Goal: Transaction & Acquisition: Purchase product/service

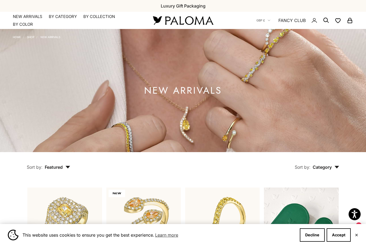
click at [34, 17] on link "NEW ARRIVALS" at bounding box center [28, 16] width 30 height 5
click at [32, 23] on summary "By Color" at bounding box center [23, 24] width 20 height 5
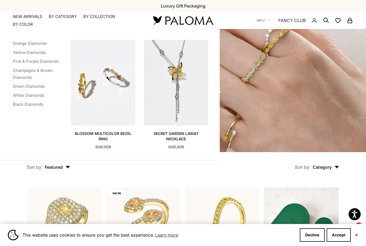
click at [20, 62] on link "Pink & Purple Diamonds" at bounding box center [36, 61] width 46 height 5
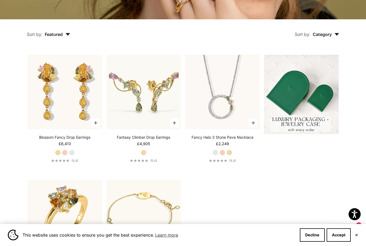
scroll to position [129, 0]
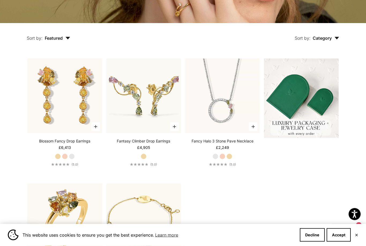
click at [138, 132] on img at bounding box center [144, 96] width 82 height 82
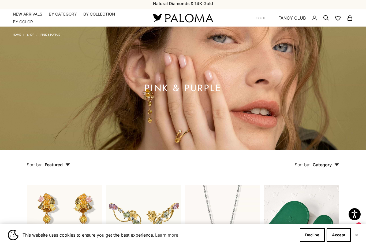
scroll to position [0, 0]
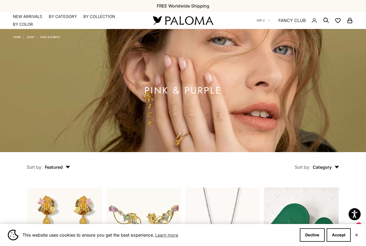
click at [29, 25] on summary "By Color" at bounding box center [23, 24] width 20 height 5
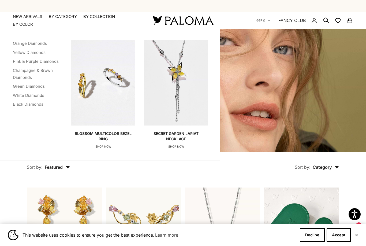
click at [38, 85] on link "Green Diamonds" at bounding box center [29, 86] width 32 height 5
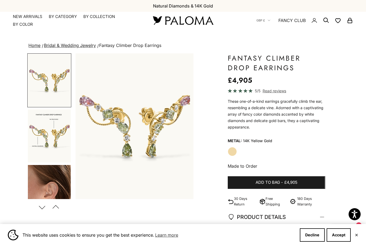
click at [61, 189] on img "Go to item 3" at bounding box center [49, 191] width 43 height 53
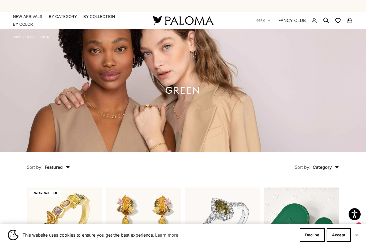
click at [70, 17] on summary "By Category" at bounding box center [63, 16] width 28 height 5
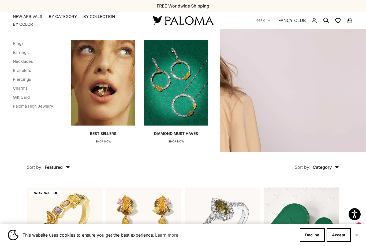
click at [23, 52] on link "Earrings" at bounding box center [21, 52] width 16 height 5
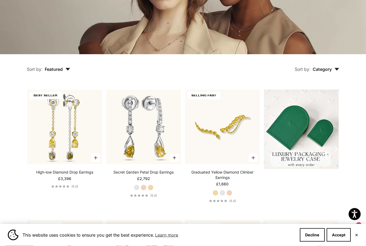
scroll to position [98, 0]
click at [57, 72] on span "Featured" at bounding box center [57, 69] width 25 height 5
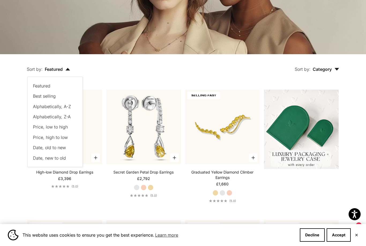
click at [39, 130] on span "Price, low to high" at bounding box center [50, 126] width 35 height 5
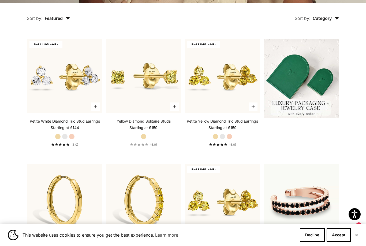
scroll to position [148, 0]
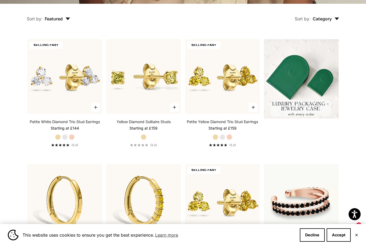
click at [206, 97] on img at bounding box center [223, 76] width 82 height 82
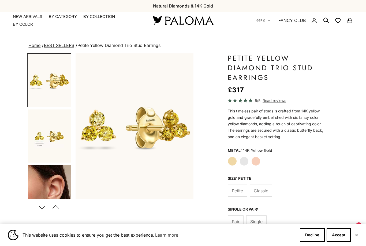
click at [43, 180] on img "Go to item 4" at bounding box center [49, 191] width 43 height 53
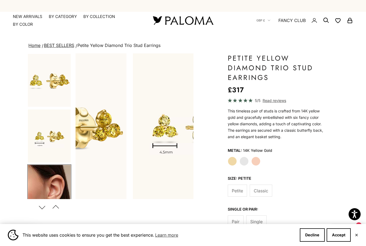
scroll to position [0, 249]
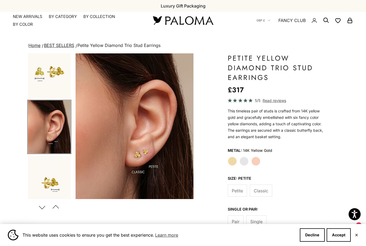
click at [47, 188] on img "Go to item 6" at bounding box center [49, 182] width 43 height 53
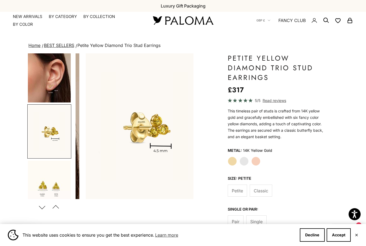
scroll to position [120, 0]
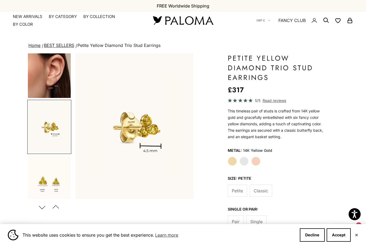
click at [47, 190] on img "Go to item 9" at bounding box center [49, 182] width 43 height 53
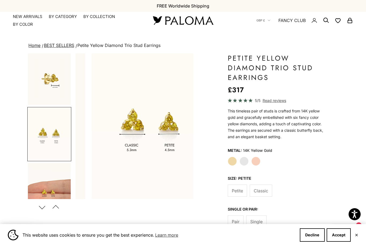
scroll to position [176, 0]
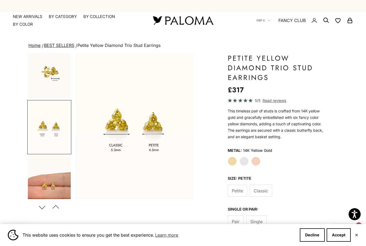
click at [266, 188] on span "Classic" at bounding box center [261, 190] width 14 height 7
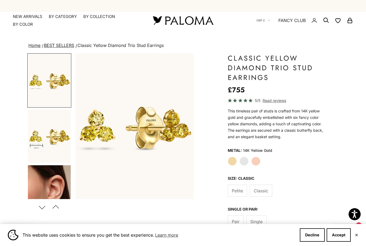
click at [51, 184] on img "Go to item 4" at bounding box center [49, 191] width 43 height 53
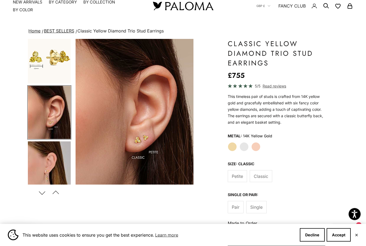
scroll to position [14, 0]
click at [243, 143] on label "White Gold" at bounding box center [244, 146] width 9 height 9
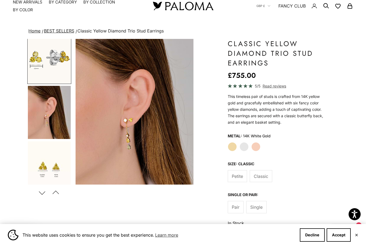
click at [259, 146] on label "Rose Gold" at bounding box center [256, 146] width 9 height 9
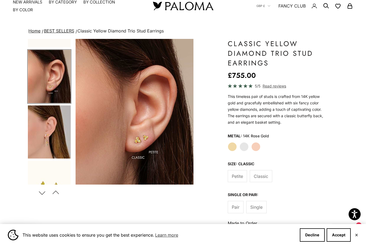
scroll to position [9, 0]
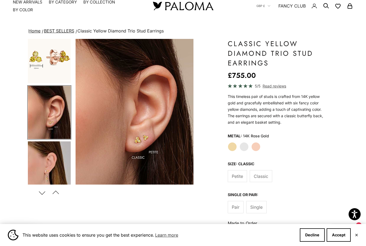
click at [247, 150] on label "White Gold" at bounding box center [244, 146] width 9 height 9
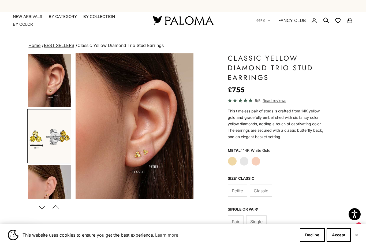
scroll to position [0, 124]
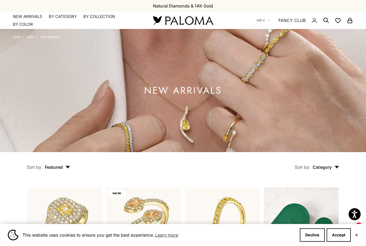
click at [60, 17] on summary "By Category" at bounding box center [63, 16] width 28 height 5
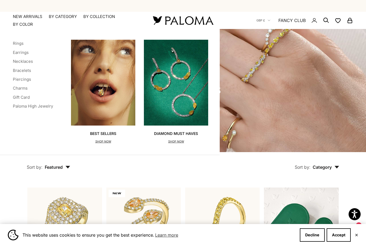
click at [20, 45] on link "Rings" at bounding box center [18, 43] width 11 height 5
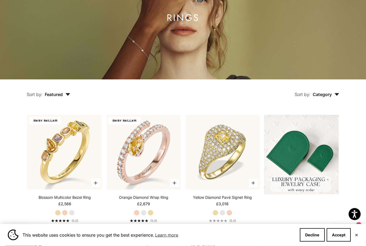
scroll to position [73, 0]
click at [60, 97] on span "Featured" at bounding box center [57, 94] width 25 height 5
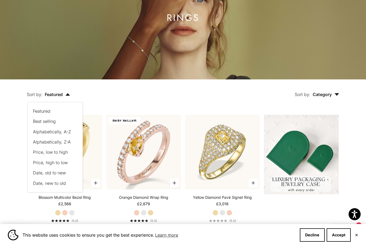
click at [37, 155] on span "Price, low to high" at bounding box center [50, 151] width 35 height 5
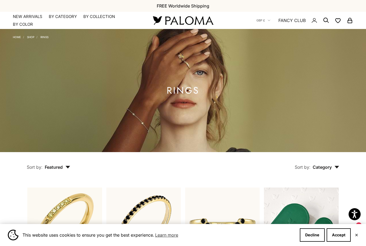
click at [57, 16] on summary "By Category" at bounding box center [63, 16] width 28 height 5
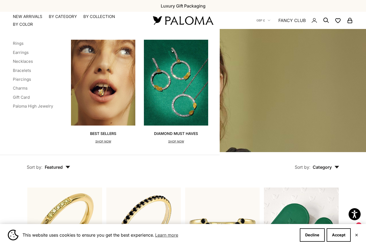
click at [17, 54] on link "Earrings" at bounding box center [21, 52] width 16 height 5
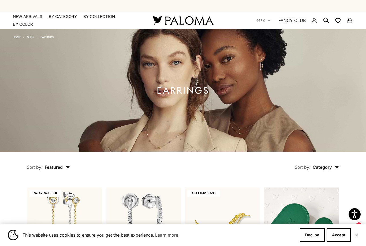
click at [50, 170] on span "Featured" at bounding box center [57, 166] width 25 height 5
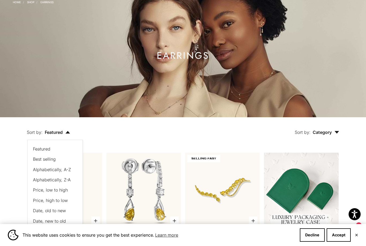
click at [38, 193] on span "Price, low to high" at bounding box center [50, 189] width 35 height 5
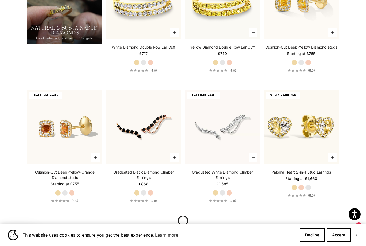
scroll to position [473, 0]
click at [42, 163] on img at bounding box center [65, 127] width 82 height 82
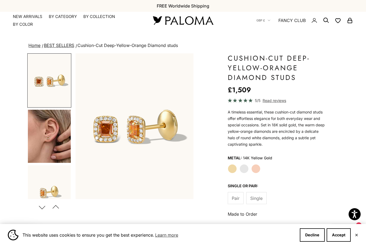
click at [259, 198] on span "Single" at bounding box center [257, 198] width 12 height 7
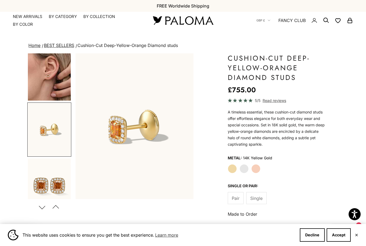
scroll to position [65, 0]
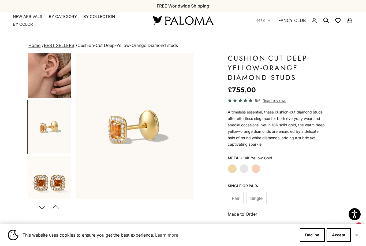
click at [235, 198] on span "Pair" at bounding box center [236, 198] width 8 height 7
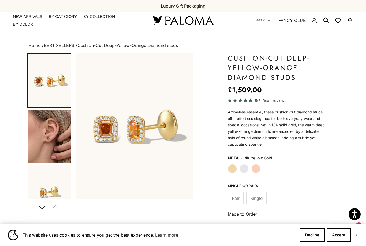
click at [49, 145] on img "Go to item 4" at bounding box center [49, 136] width 43 height 53
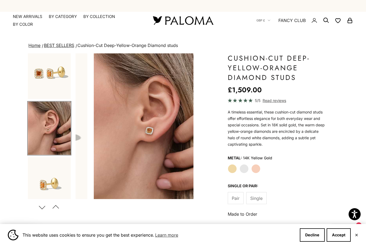
scroll to position [0, 124]
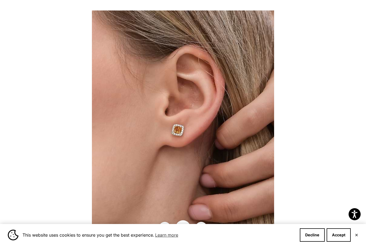
click at [299, 167] on div at bounding box center [183, 123] width 366 height 246
click at [44, 144] on div at bounding box center [183, 123] width 366 height 246
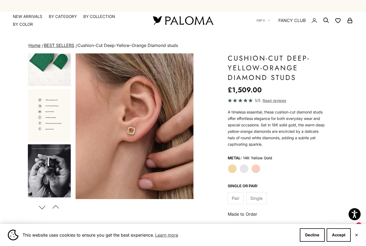
scroll to position [465, 0]
click at [312, 238] on button "Decline" at bounding box center [312, 234] width 25 height 13
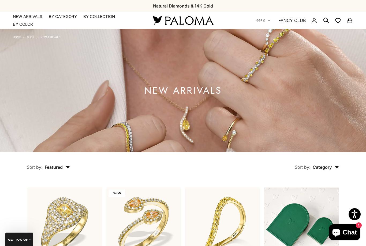
click at [67, 17] on summary "By Category" at bounding box center [63, 16] width 28 height 5
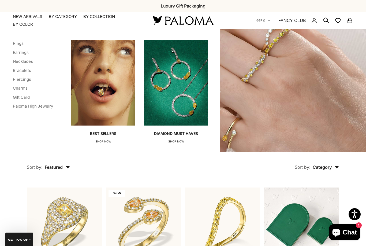
click at [27, 53] on link "Earrings" at bounding box center [21, 52] width 16 height 5
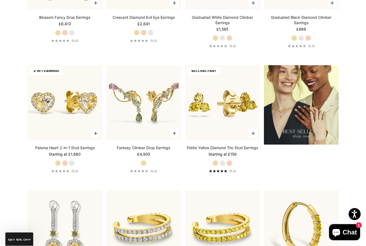
scroll to position [639, 0]
click at [41, 102] on img at bounding box center [65, 102] width 82 height 82
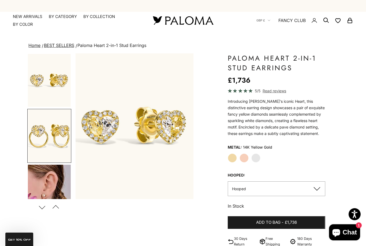
scroll to position [0, 124]
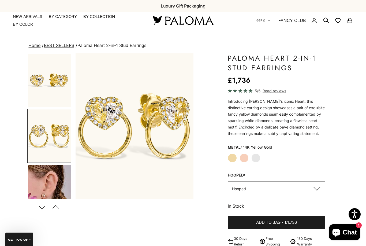
click at [38, 167] on img "Go to item 4" at bounding box center [49, 191] width 43 height 53
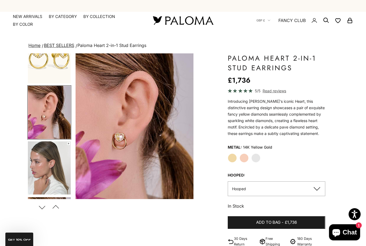
scroll to position [79, 0]
click at [37, 156] on img "Go to item 6" at bounding box center [49, 167] width 43 height 53
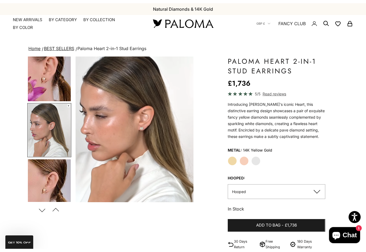
scroll to position [120, 0]
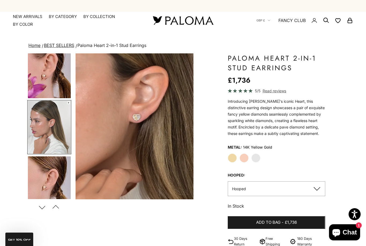
click at [78, 59] on video "#YellowGold\a#RoseGold\a#WhiteGold" at bounding box center [135, 126] width 118 height 146
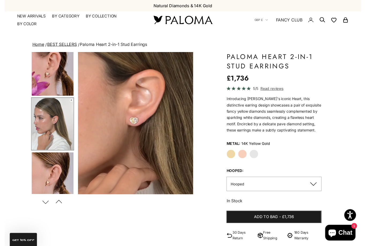
scroll to position [6, 0]
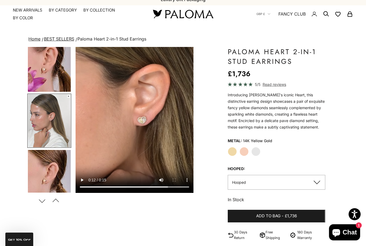
click at [310, 183] on button "Hooped" at bounding box center [276, 182] width 97 height 15
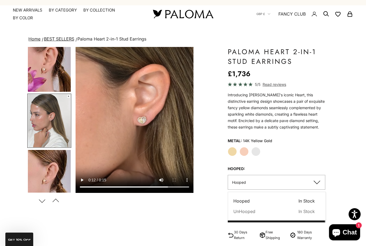
click at [312, 210] on span "In Stock" at bounding box center [307, 211] width 16 height 7
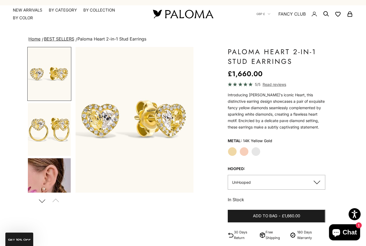
click at [315, 183] on button "UnHooped" at bounding box center [276, 182] width 97 height 15
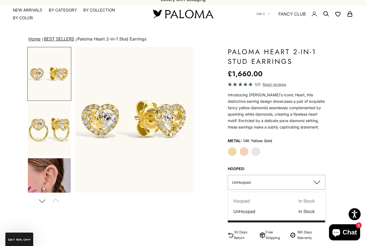
click at [303, 199] on span "In Stock" at bounding box center [307, 200] width 16 height 7
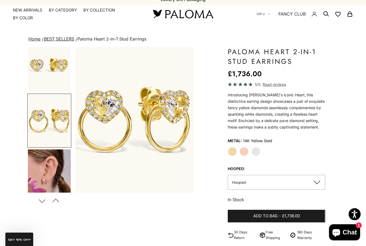
scroll to position [9, 0]
click at [315, 181] on button "Hooped" at bounding box center [276, 182] width 97 height 15
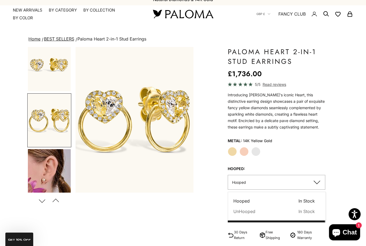
click at [315, 212] on span "In Stock" at bounding box center [307, 211] width 16 height 7
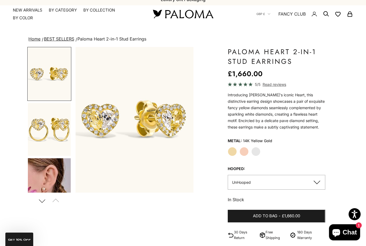
click at [256, 148] on label "White Gold" at bounding box center [256, 151] width 9 height 9
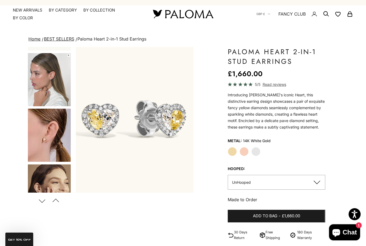
scroll to position [231, 0]
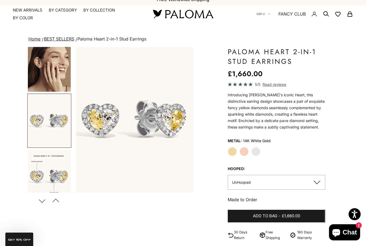
click at [64, 75] on img "Go to item 8" at bounding box center [49, 65] width 43 height 53
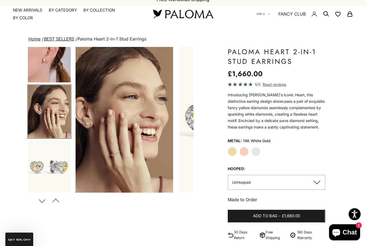
scroll to position [0, 498]
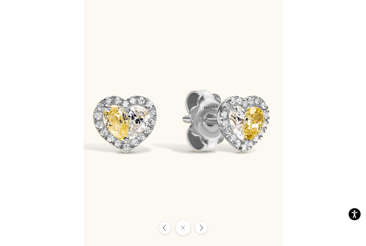
click at [69, 169] on div at bounding box center [183, 123] width 366 height 246
click at [101, 174] on img at bounding box center [183, 123] width 199 height 246
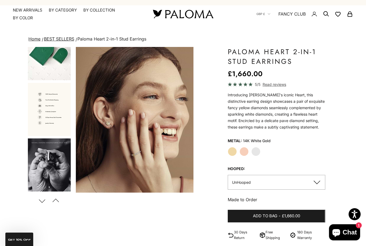
scroll to position [465, 0]
click at [246, 153] on label "Rose Gold" at bounding box center [244, 151] width 9 height 9
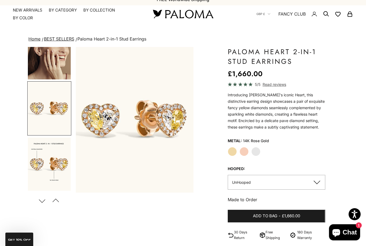
scroll to position [231, 0]
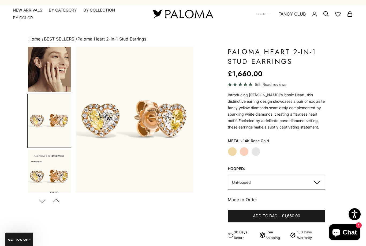
click at [253, 148] on label "White Gold" at bounding box center [256, 151] width 9 height 9
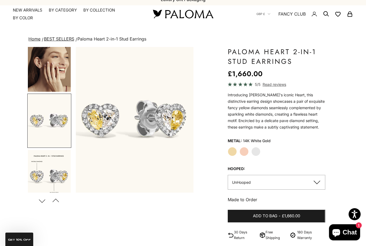
click at [307, 216] on button "Add to bag - £1,660.00" at bounding box center [276, 216] width 97 height 13
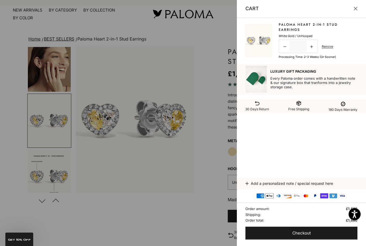
click at [350, 140] on div "Paloma Heart 2-in-1 Stud Earrings Sale price £1,660 White Gold / UnHooped Decre…" at bounding box center [301, 98] width 129 height 160
click at [328, 233] on button "Checkout" at bounding box center [302, 233] width 112 height 13
